Goal: Task Accomplishment & Management: Complete application form

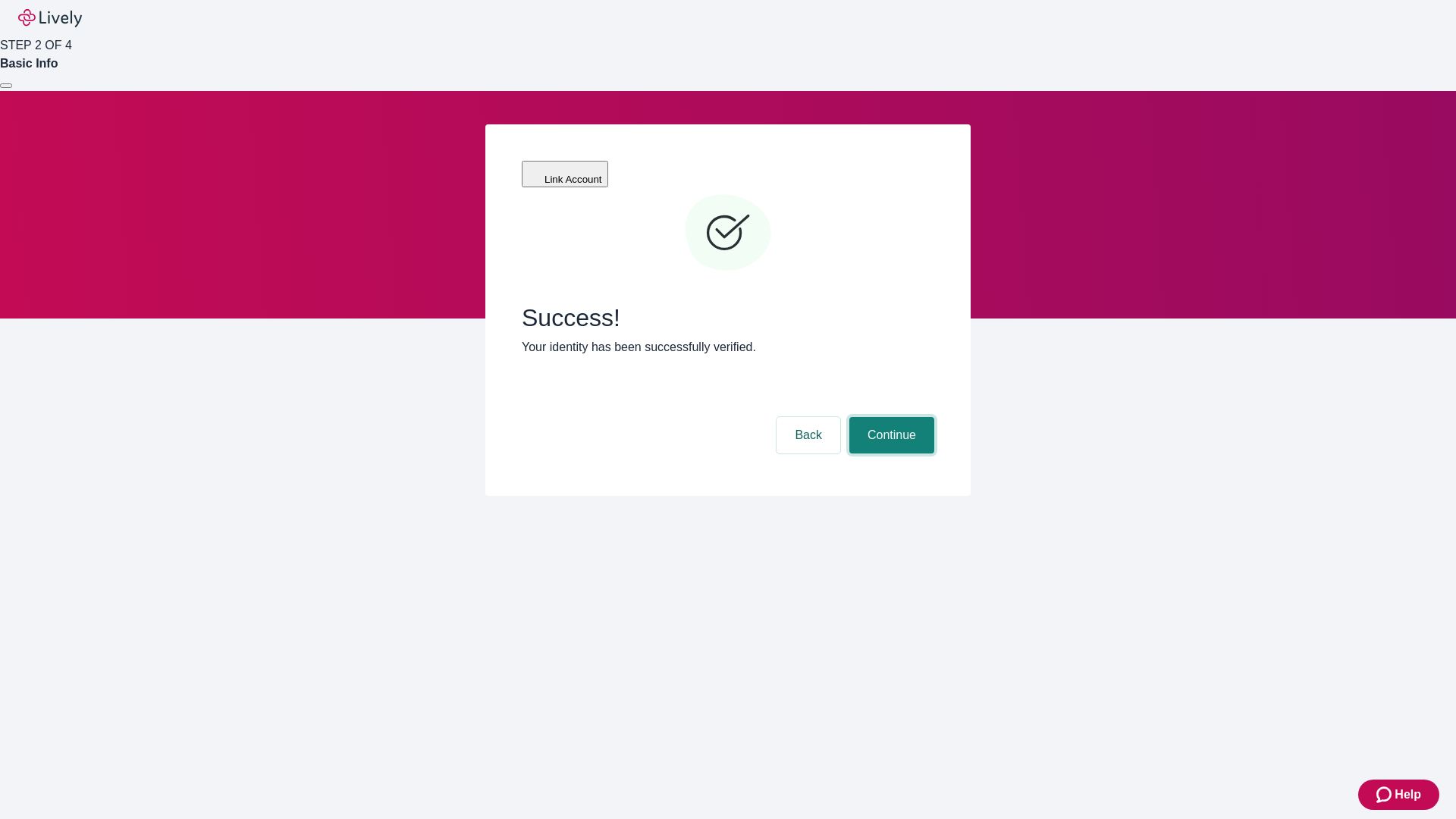
click at [890, 417] on button "Continue" at bounding box center [891, 435] width 85 height 36
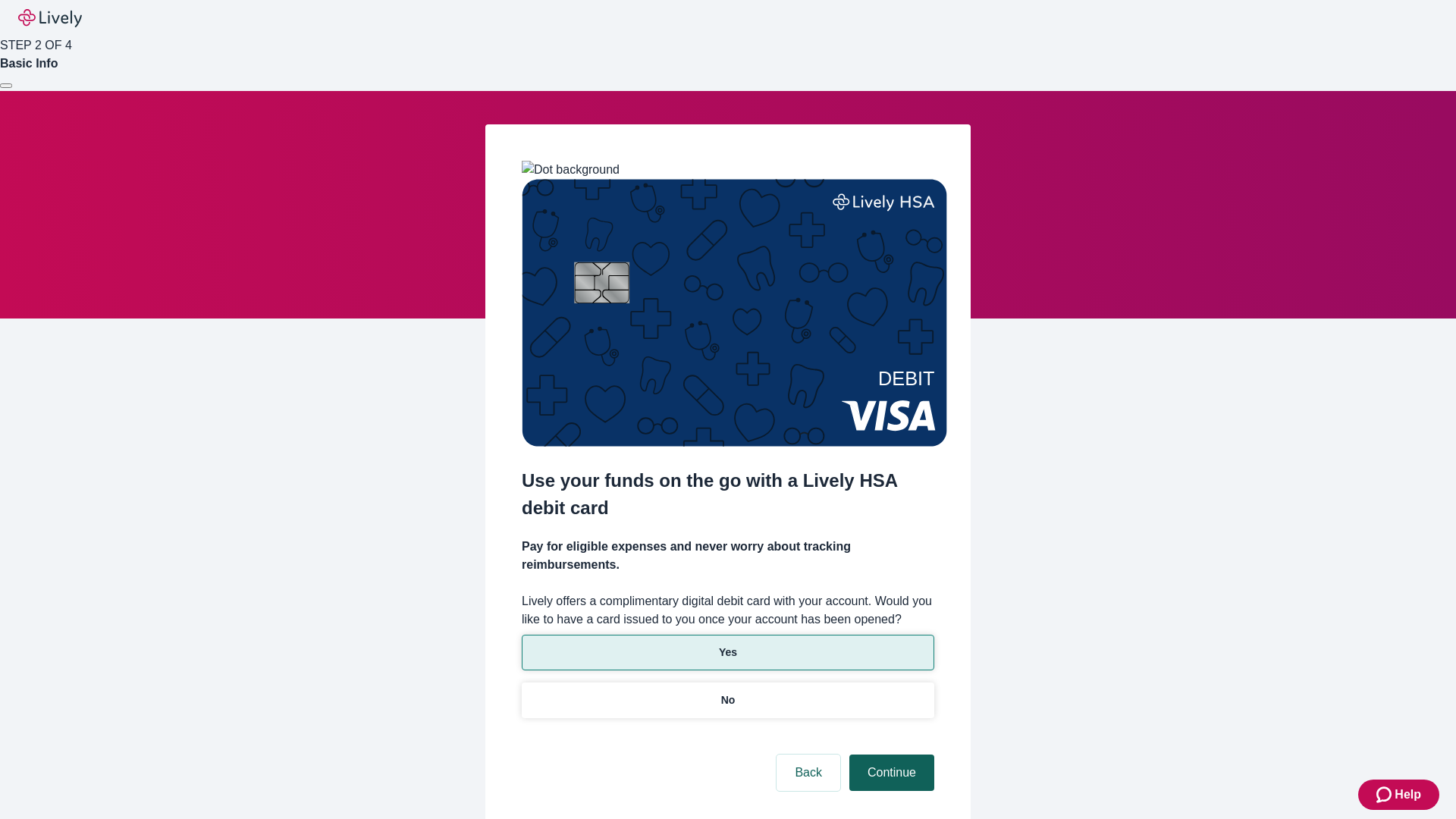
click at [728, 645] on p "Yes" at bounding box center [728, 652] width 18 height 16
click at [890, 755] on button "Continue" at bounding box center [891, 773] width 85 height 36
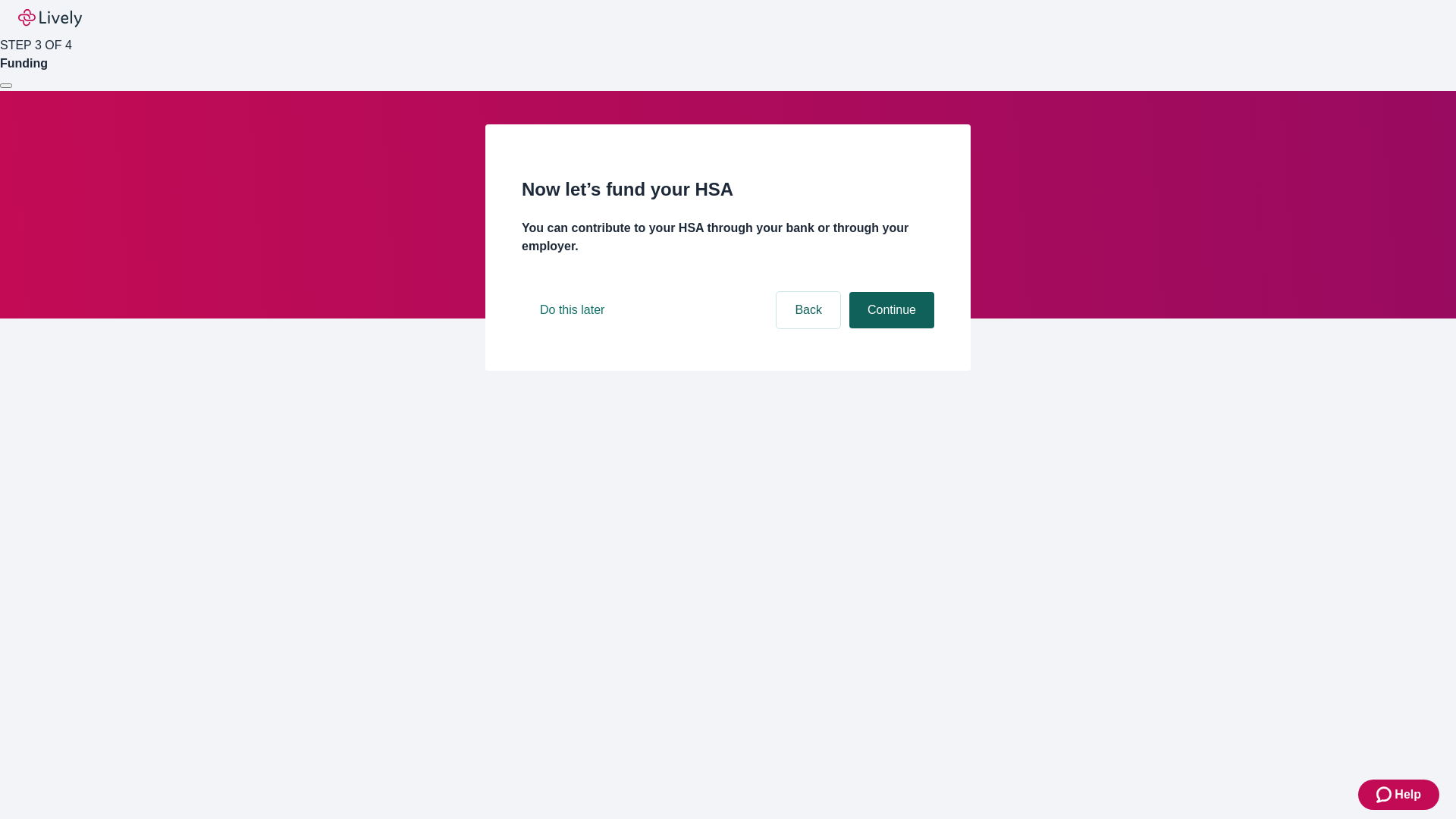
click at [890, 328] on button "Continue" at bounding box center [891, 310] width 85 height 36
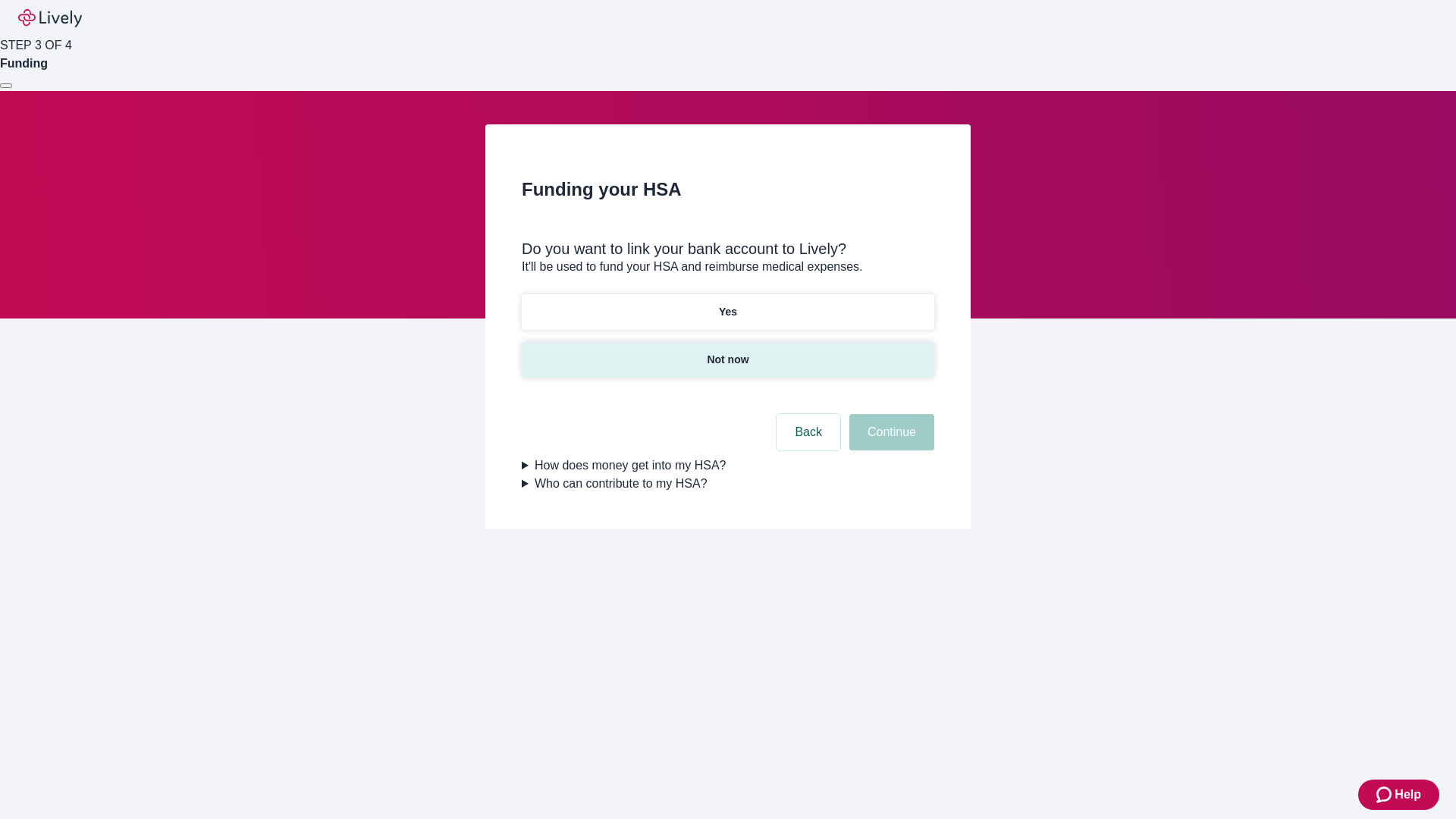
click at [728, 352] on p "Not now" at bounding box center [728, 360] width 41 height 16
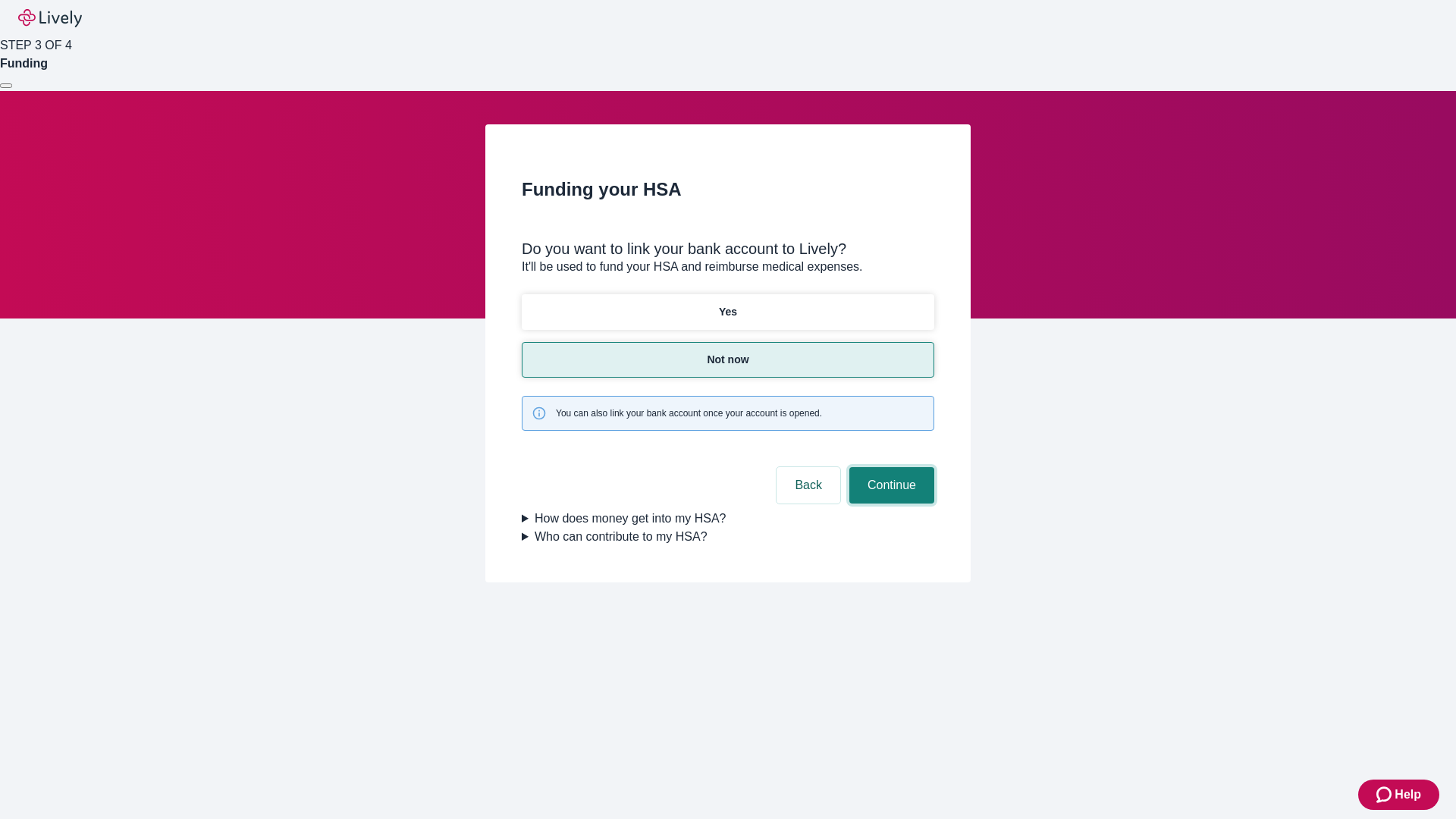
click at [890, 467] on button "Continue" at bounding box center [891, 485] width 85 height 36
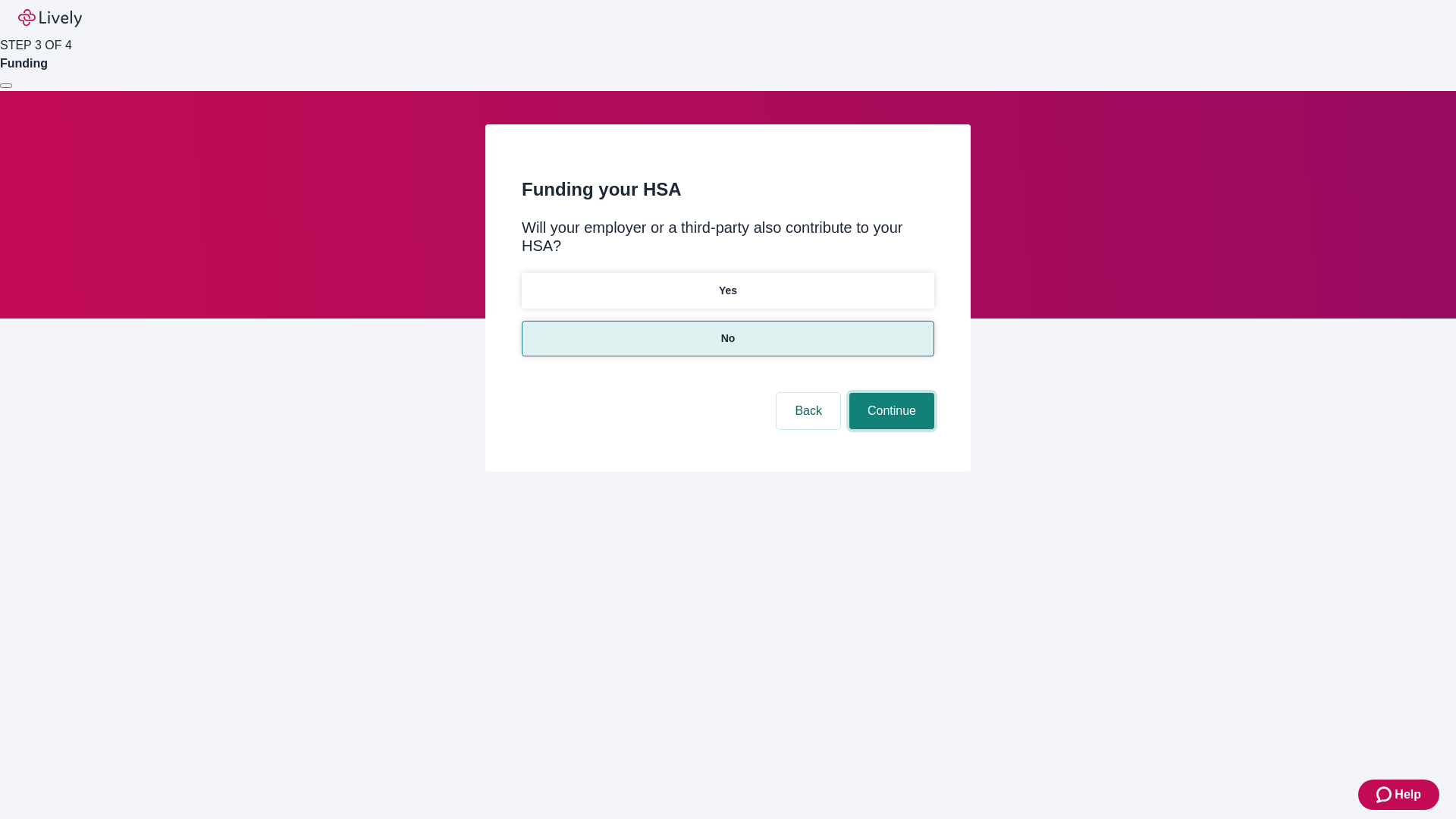
click at [890, 393] on button "Continue" at bounding box center [891, 411] width 85 height 36
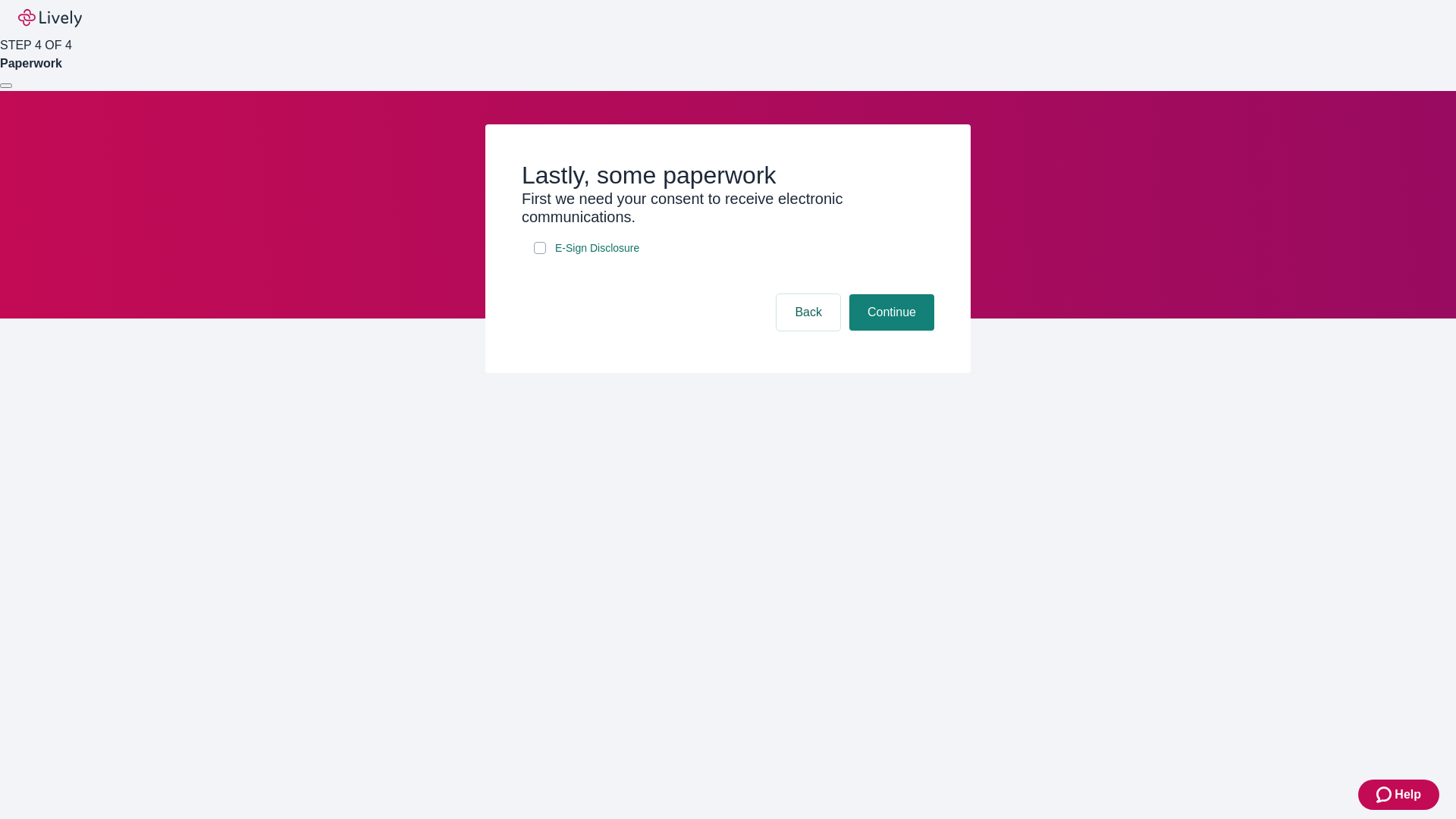
click at [540, 254] on input "E-Sign Disclosure" at bounding box center [540, 248] width 12 height 12
checkbox input "true"
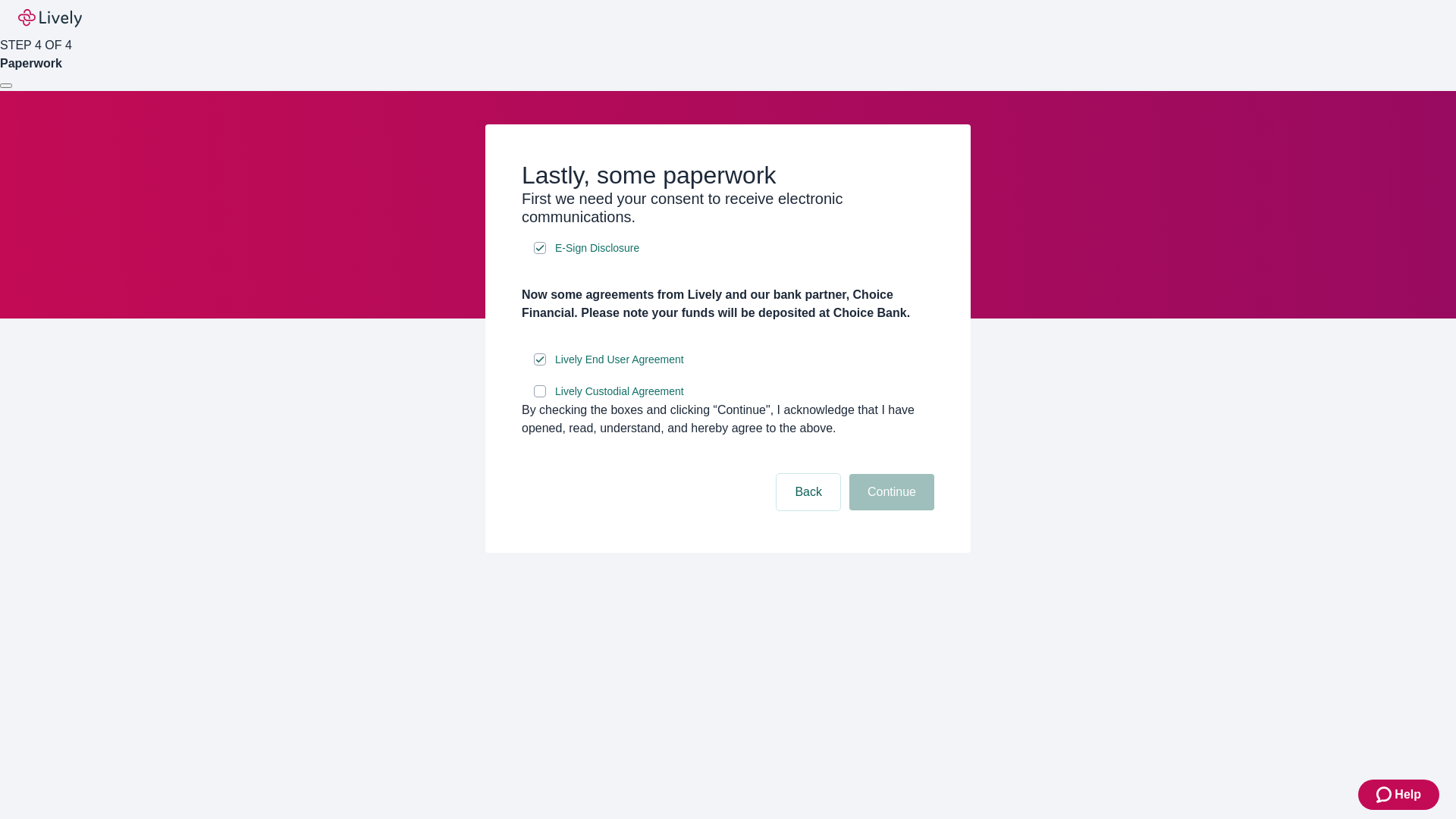
click at [540, 398] on input "Lively Custodial Agreement" at bounding box center [540, 391] width 12 height 12
checkbox input "true"
click at [890, 510] on button "Continue" at bounding box center [891, 492] width 85 height 36
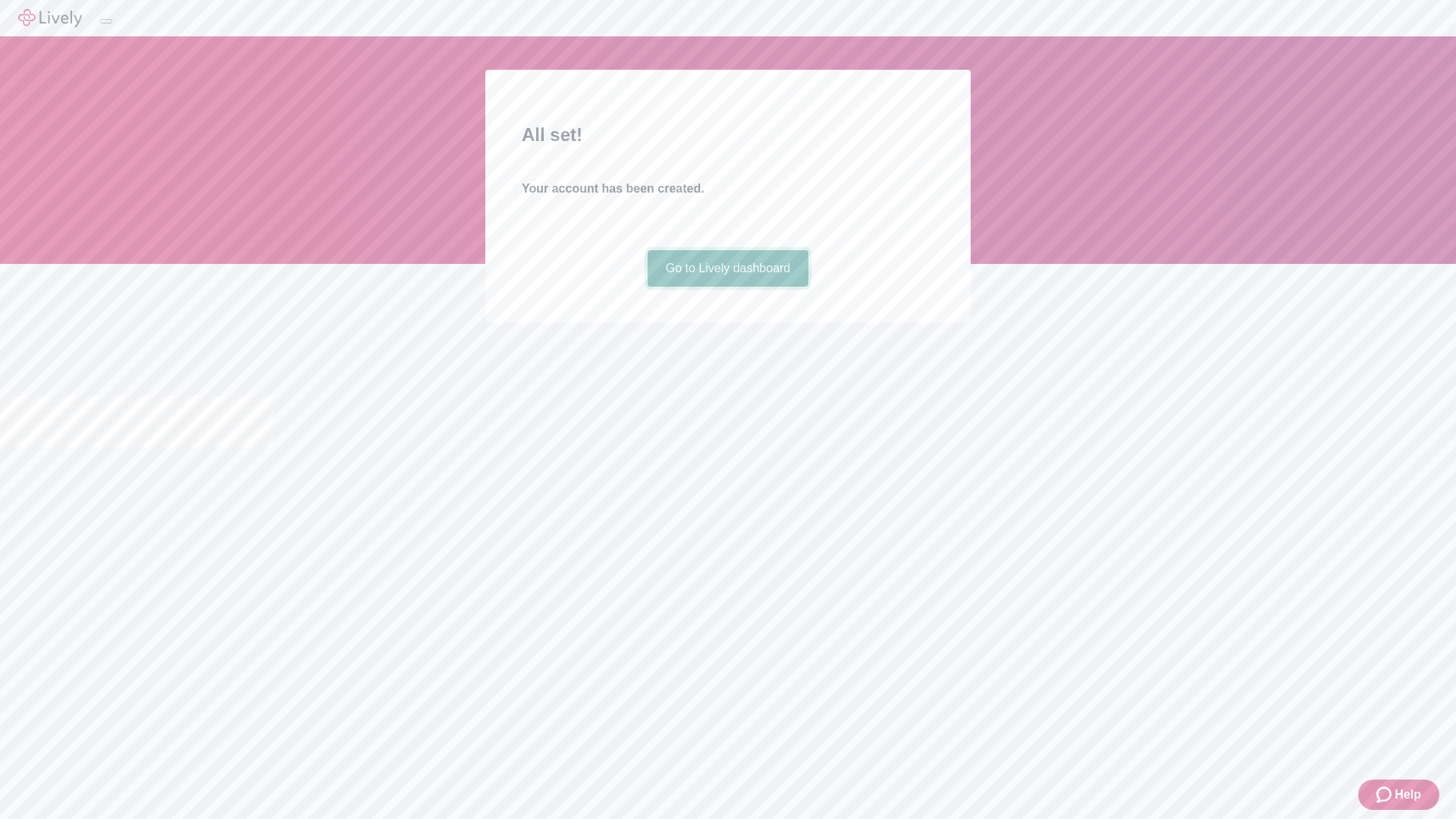
click at [728, 287] on link "Go to Lively dashboard" at bounding box center [728, 269] width 161 height 36
